Goal: Task Accomplishment & Management: Manage account settings

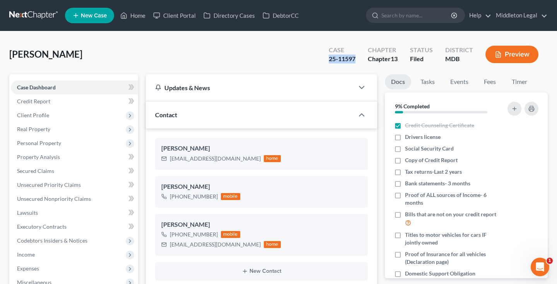
scroll to position [647, 0]
click at [36, 15] on link at bounding box center [34, 16] width 50 height 14
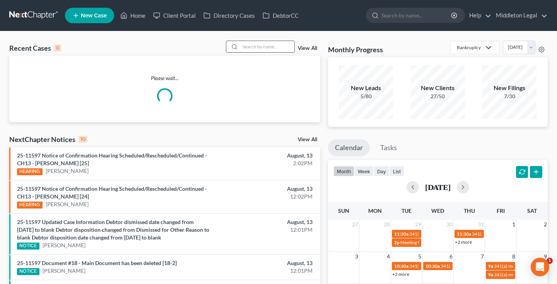
click at [250, 49] on input "search" at bounding box center [267, 46] width 54 height 11
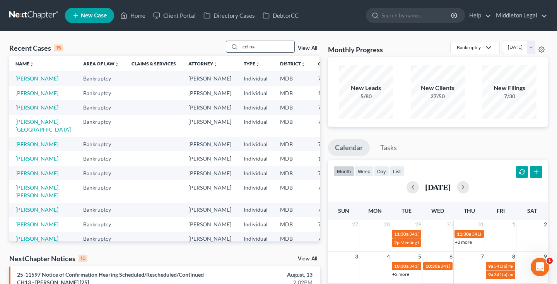
type input "celina"
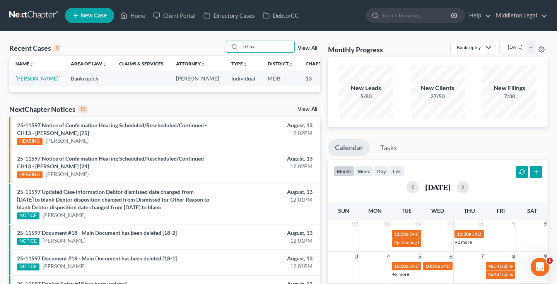
click at [25, 82] on link "[PERSON_NAME]" at bounding box center [36, 78] width 43 height 7
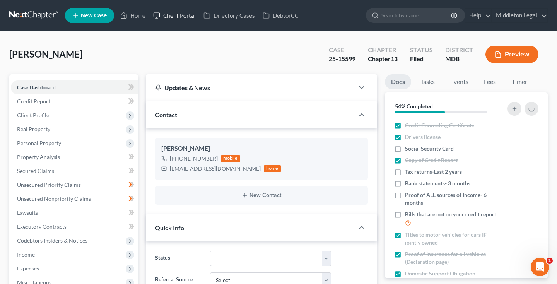
click at [179, 14] on link "Client Portal" at bounding box center [174, 16] width 50 height 14
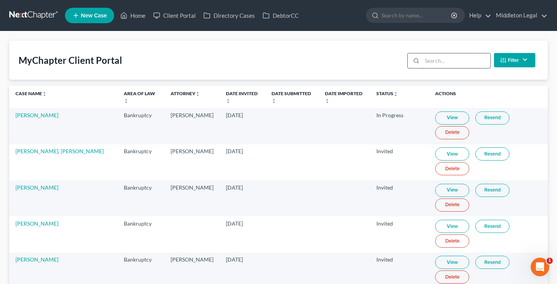
click at [448, 63] on input "search" at bounding box center [456, 60] width 68 height 15
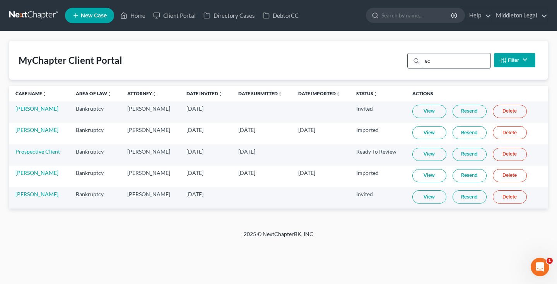
type input "e"
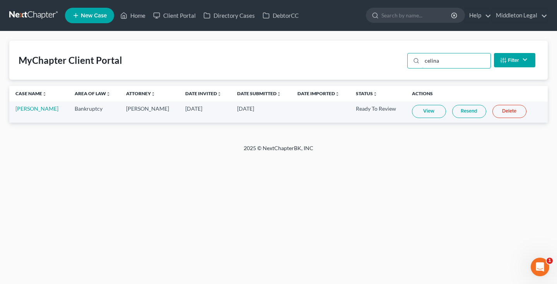
type input "celina"
click at [434, 115] on link "View" at bounding box center [429, 111] width 34 height 13
click at [34, 13] on link at bounding box center [34, 16] width 50 height 14
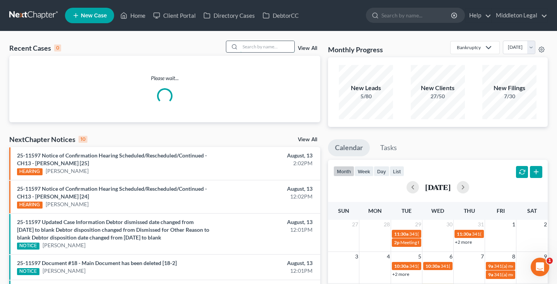
click at [281, 50] on input "search" at bounding box center [267, 46] width 54 height 11
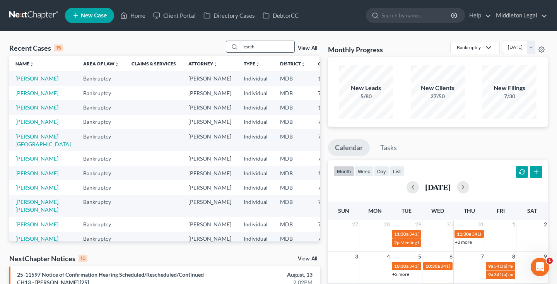
type input "leseth"
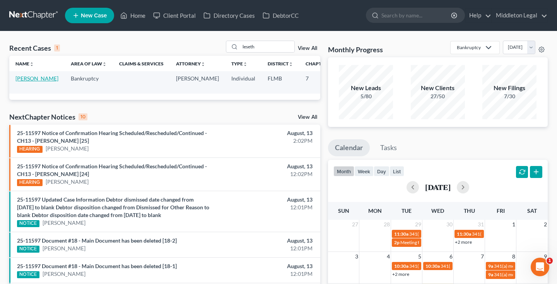
click at [23, 82] on link "Leseth, Diane" at bounding box center [36, 78] width 43 height 7
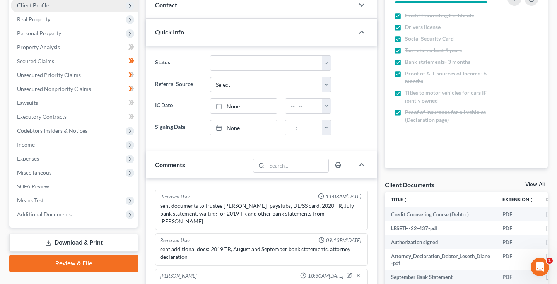
scroll to position [134, 0]
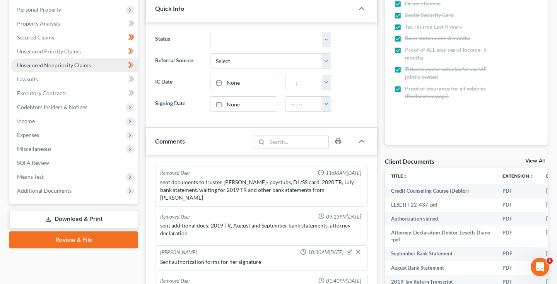
click at [50, 65] on span "Unsecured Nonpriority Claims" at bounding box center [54, 65] width 74 height 7
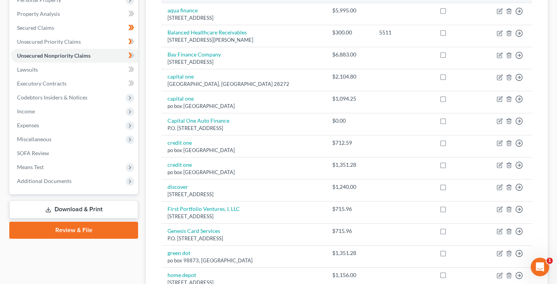
scroll to position [144, 0]
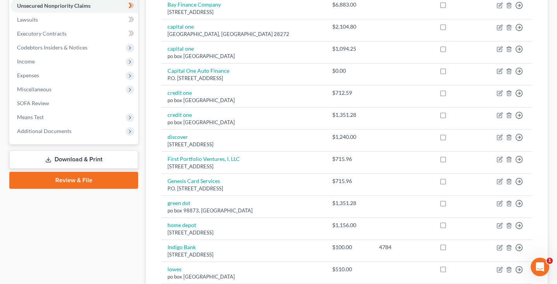
click at [62, 161] on link "Download & Print" at bounding box center [73, 160] width 129 height 18
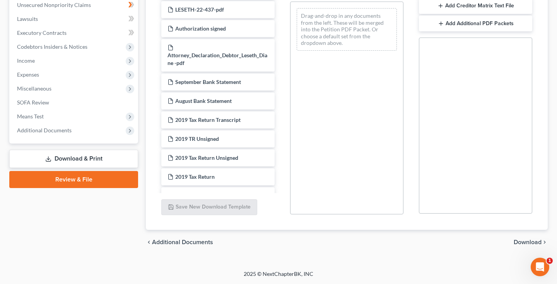
scroll to position [194, 0]
click at [80, 130] on span "Additional Documents" at bounding box center [74, 130] width 127 height 14
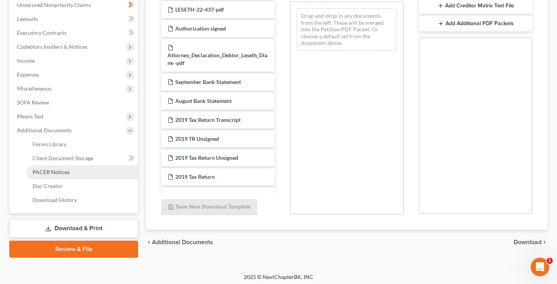
click at [63, 173] on span "PACER Notices" at bounding box center [51, 172] width 37 height 7
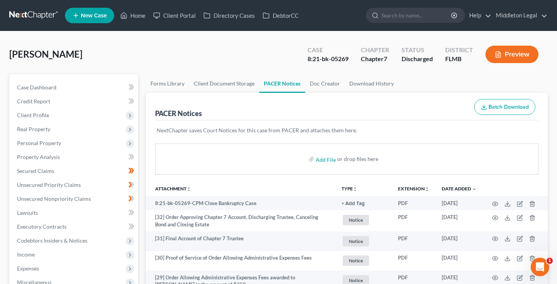
click at [42, 15] on link at bounding box center [34, 16] width 50 height 14
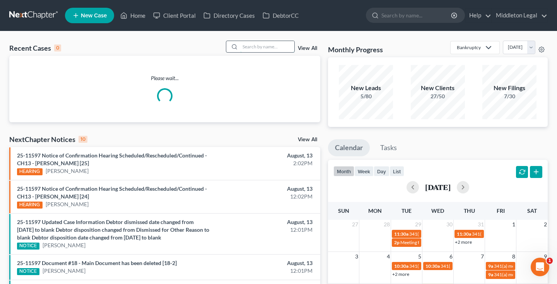
click at [257, 48] on input "search" at bounding box center [267, 46] width 54 height 11
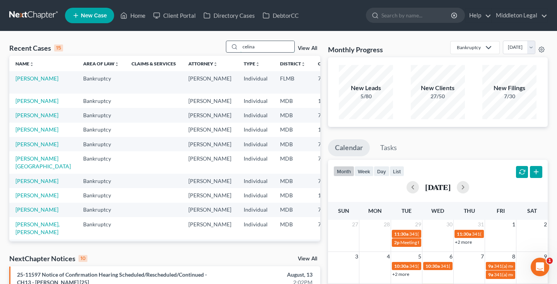
type input "celina"
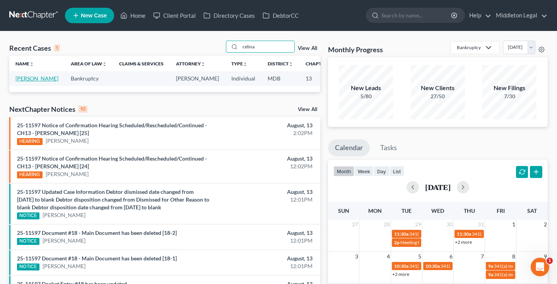
click at [24, 82] on link "[PERSON_NAME]" at bounding box center [36, 78] width 43 height 7
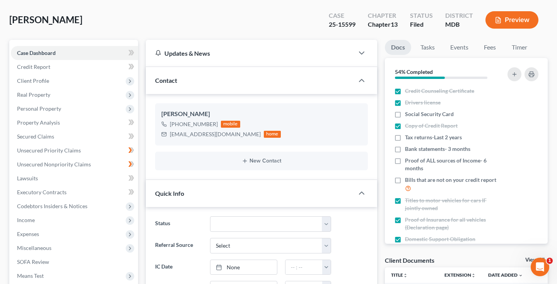
scroll to position [42, 0]
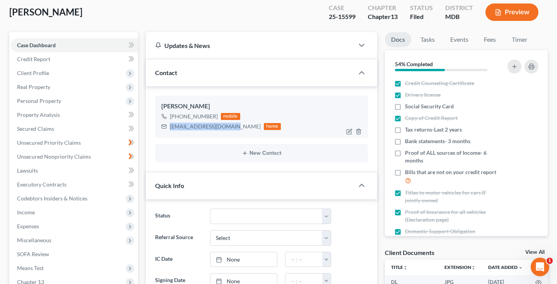
drag, startPoint x: 170, startPoint y: 127, endPoint x: 226, endPoint y: 130, distance: 56.2
click at [226, 130] on div "russellcon@verizon.net home" at bounding box center [221, 127] width 120 height 10
copy div "russellcon@verizon.net"
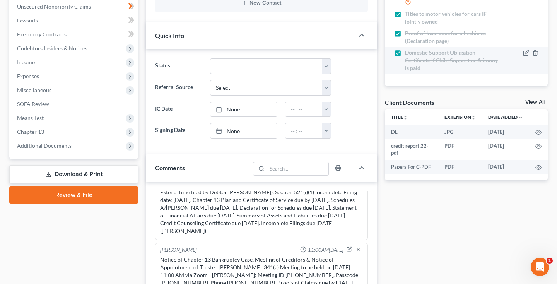
scroll to position [193, 0]
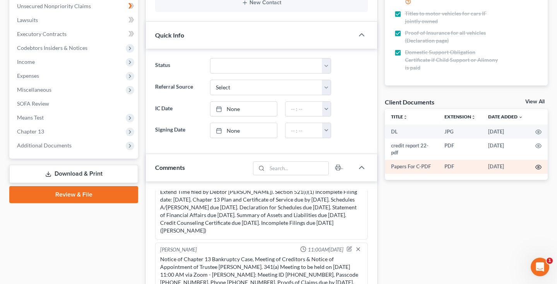
click at [539, 166] on icon "button" at bounding box center [539, 167] width 6 height 6
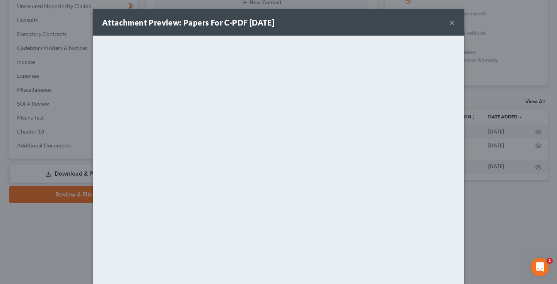
click at [452, 23] on button "×" at bounding box center [452, 22] width 5 height 9
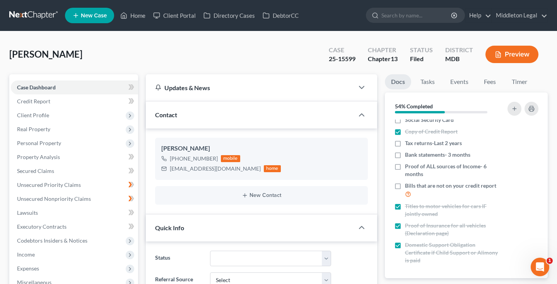
scroll to position [0, 0]
click at [39, 20] on link at bounding box center [34, 16] width 50 height 14
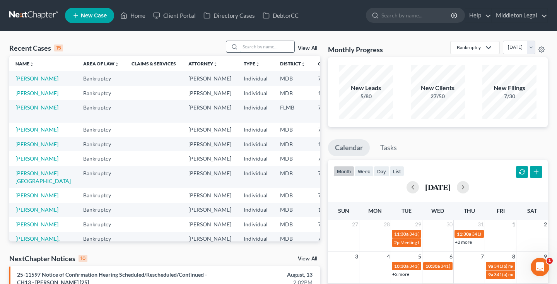
click at [271, 48] on input "search" at bounding box center [267, 46] width 54 height 11
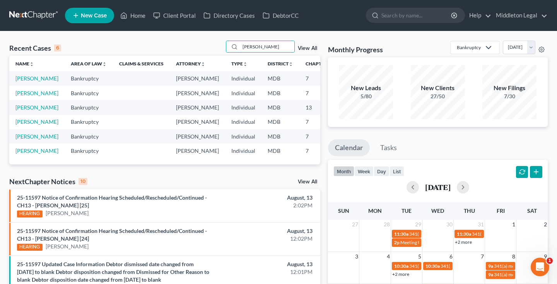
type input "[PERSON_NAME]"
drag, startPoint x: 235, startPoint y: 55, endPoint x: 28, endPoint y: 85, distance: 208.8
click at [28, 82] on link "[PERSON_NAME]" at bounding box center [36, 78] width 43 height 7
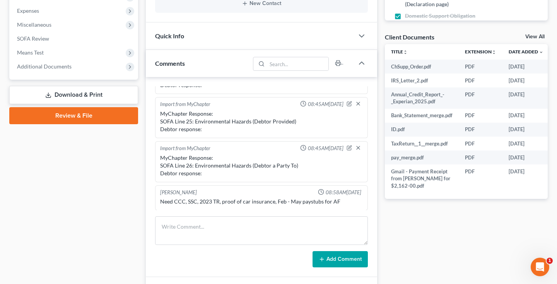
scroll to position [262, 0]
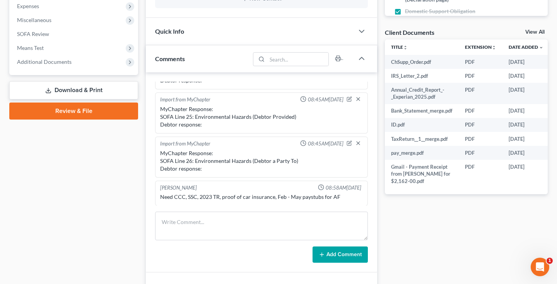
click at [533, 31] on link "View All" at bounding box center [535, 31] width 19 height 5
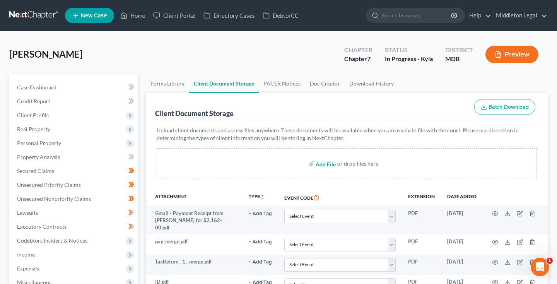
click at [326, 166] on input "file" at bounding box center [325, 164] width 19 height 14
type input "C:\fakepath\mil pay.pdf"
click at [46, 87] on span "Case Dashboard" at bounding box center [36, 87] width 39 height 7
select select "6"
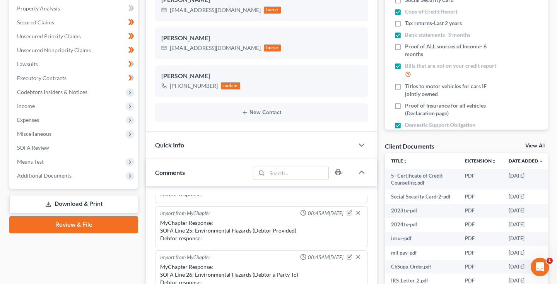
scroll to position [164, 0]
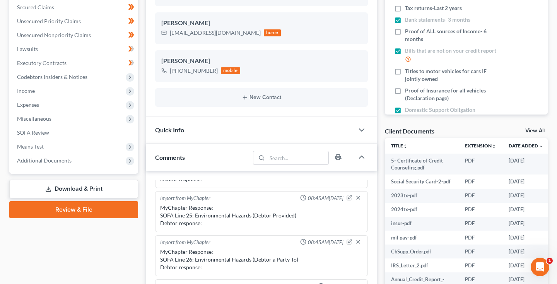
click at [297, 126] on div "Quick Info" at bounding box center [250, 129] width 208 height 27
